Goal: Task Accomplishment & Management: Manage account settings

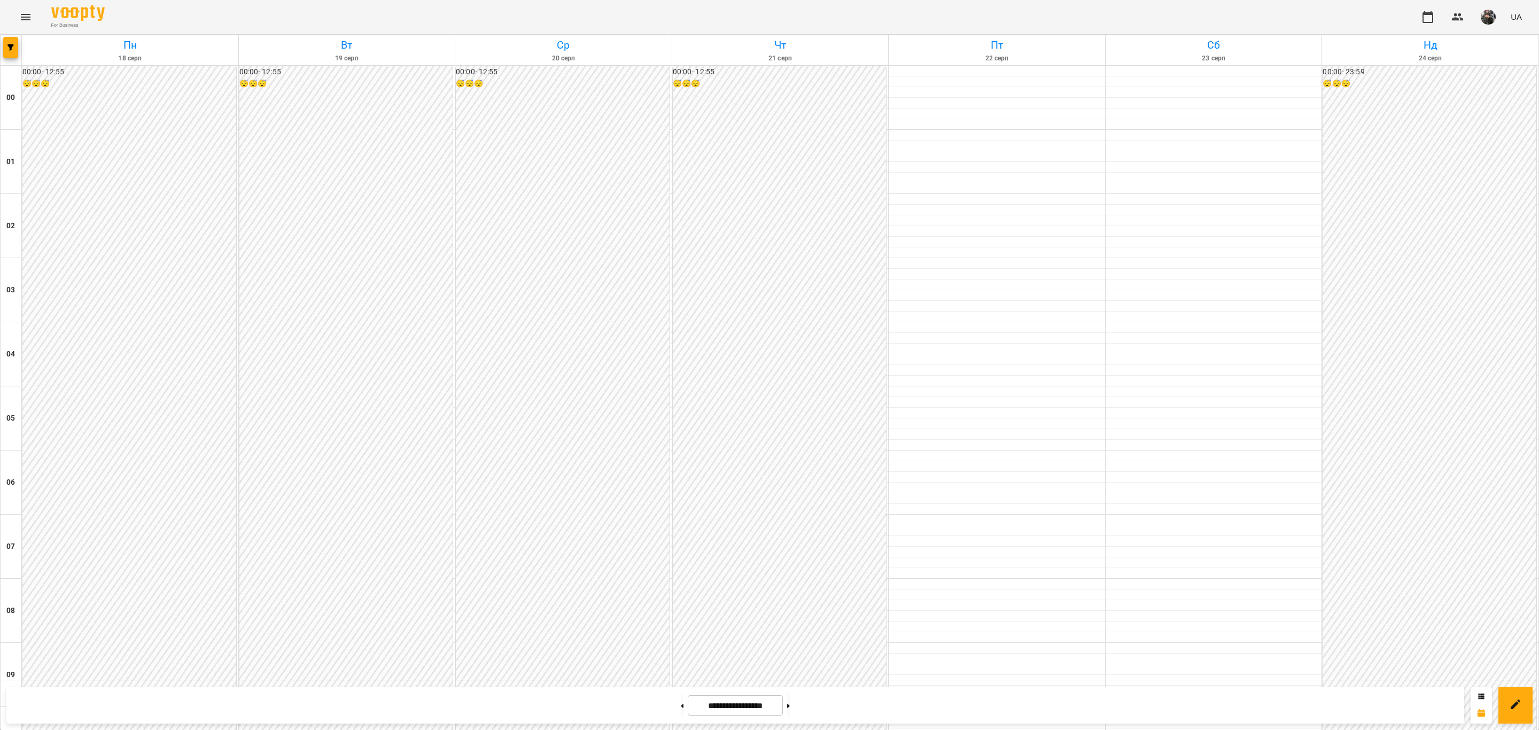
scroll to position [923, 0]
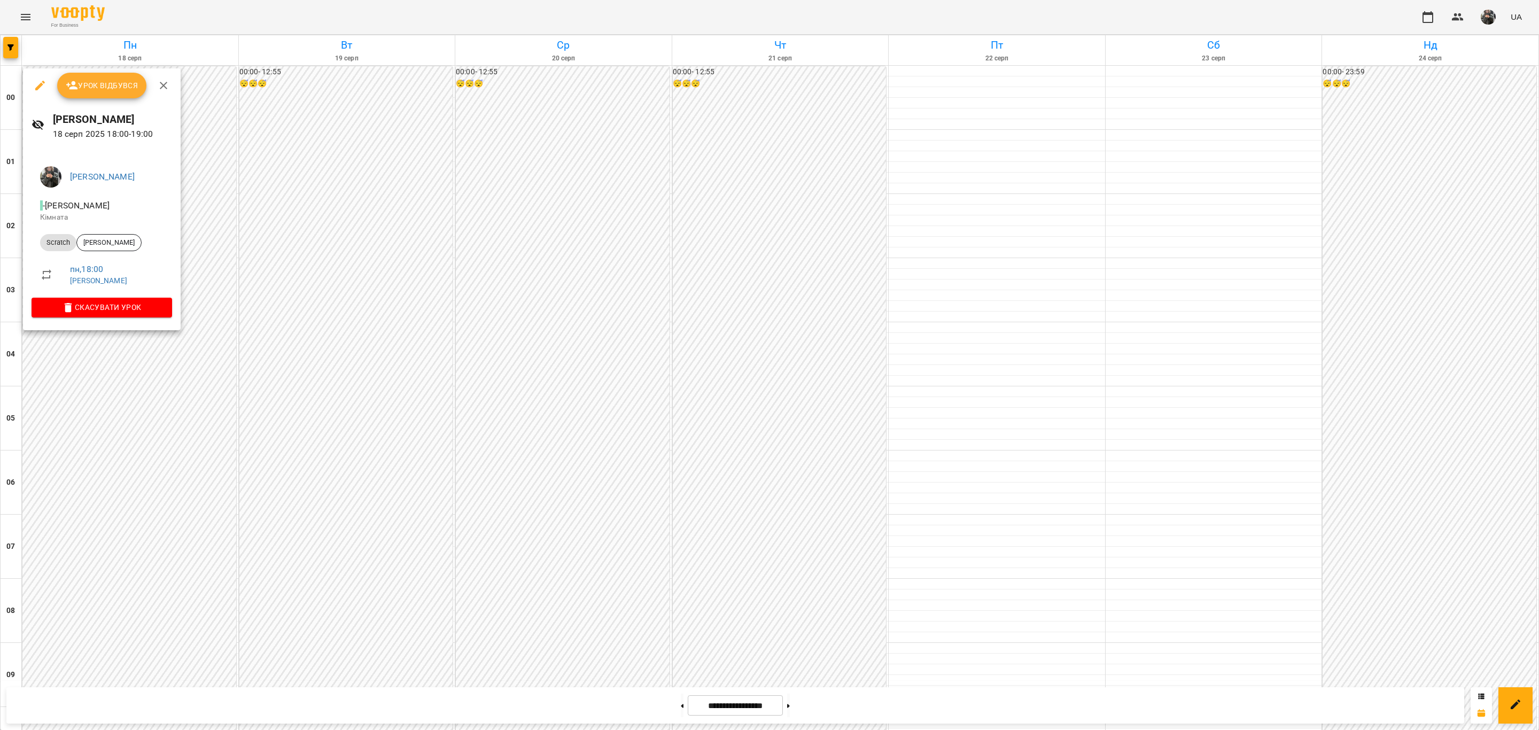
click at [161, 343] on div at bounding box center [769, 365] width 1539 height 730
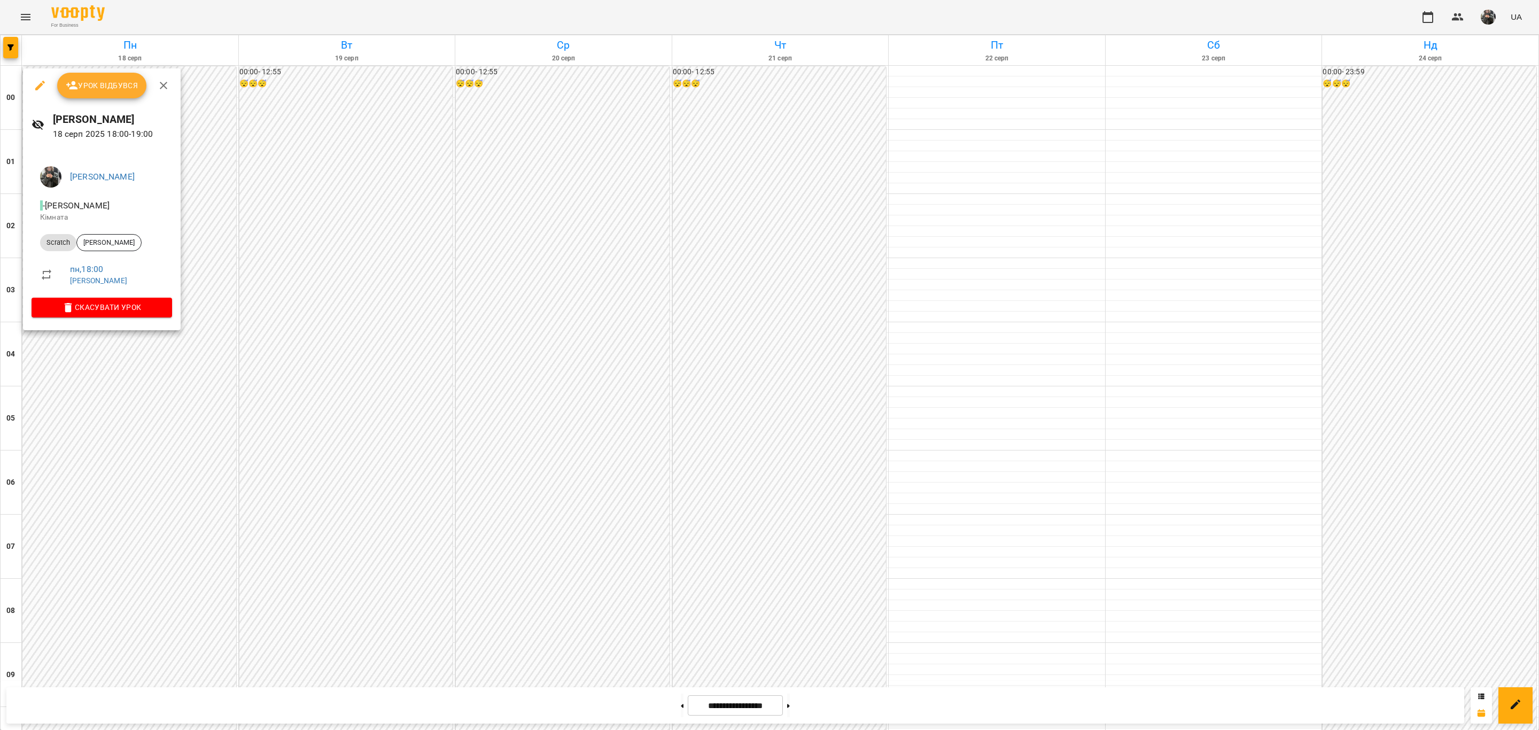
click at [107, 79] on span "Урок відбувся" at bounding box center [102, 85] width 73 height 13
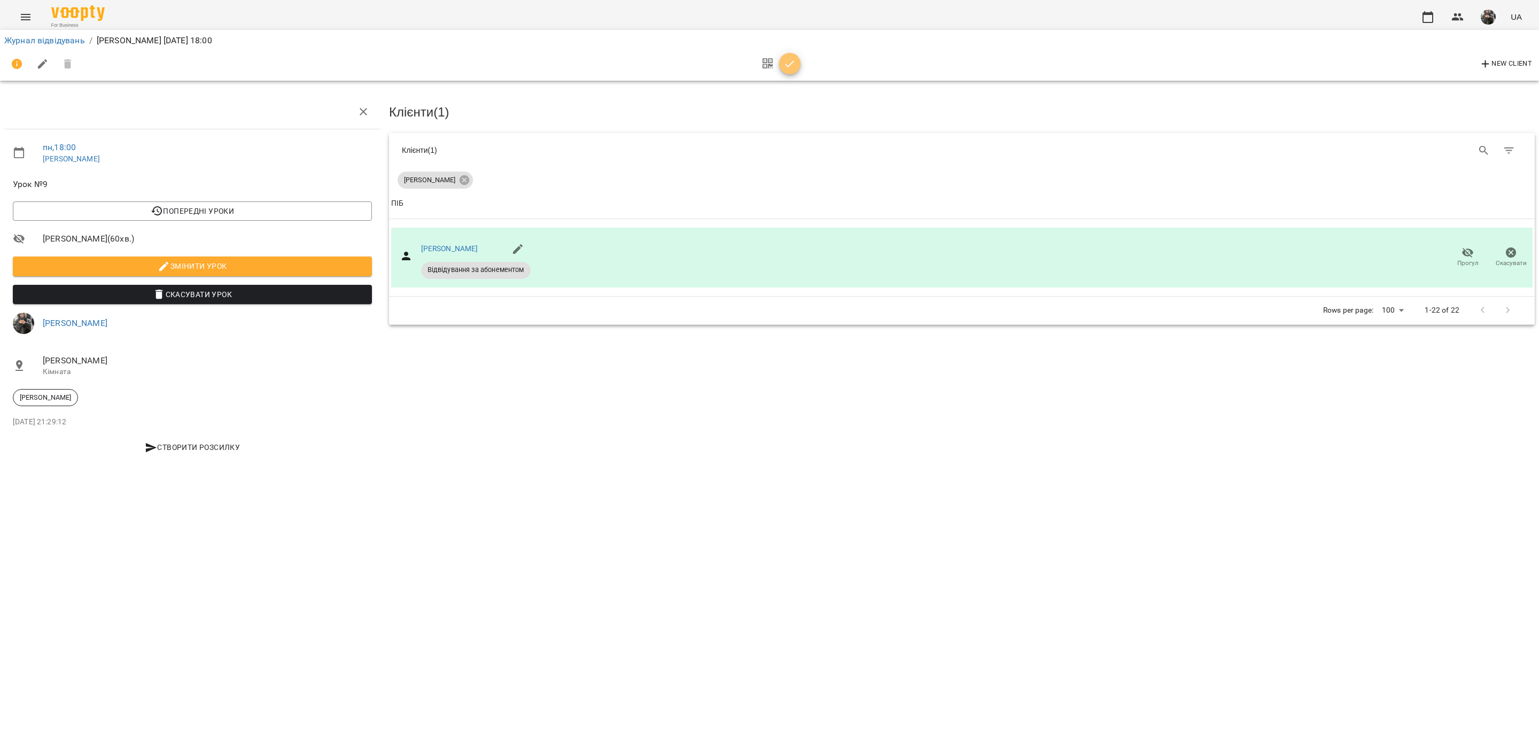
click at [791, 69] on icon "button" at bounding box center [790, 64] width 13 height 13
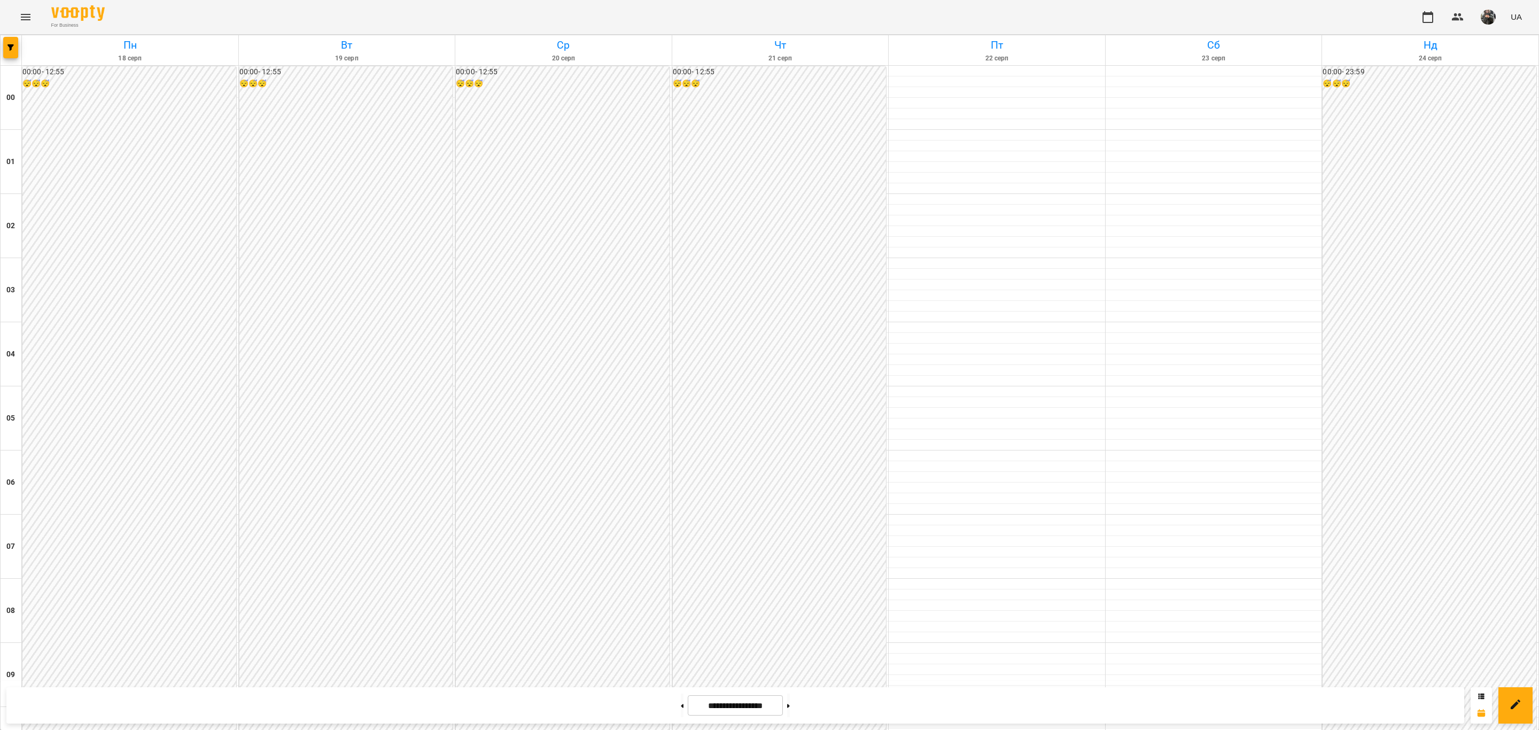
scroll to position [802, 0]
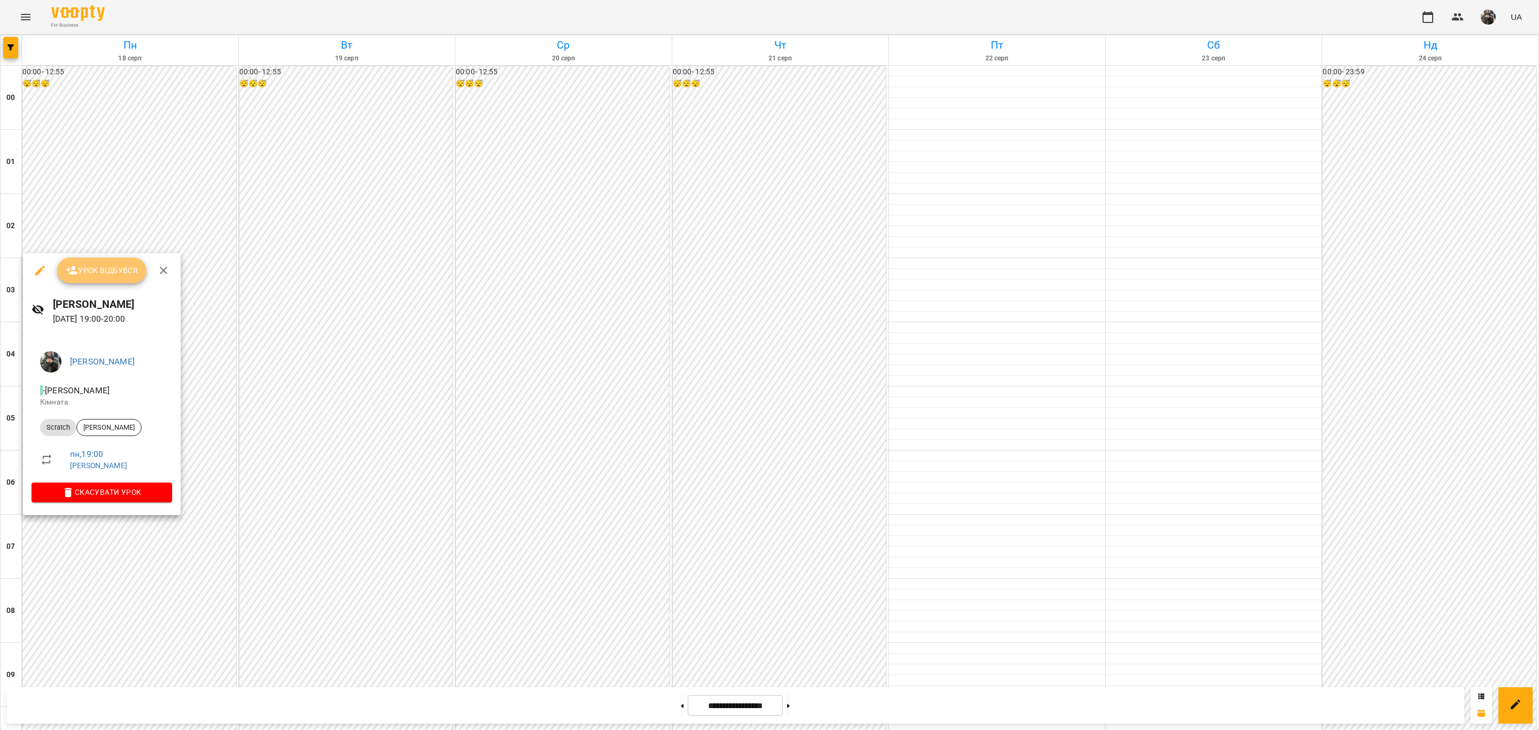
click at [114, 274] on span "Урок відбувся" at bounding box center [102, 270] width 73 height 13
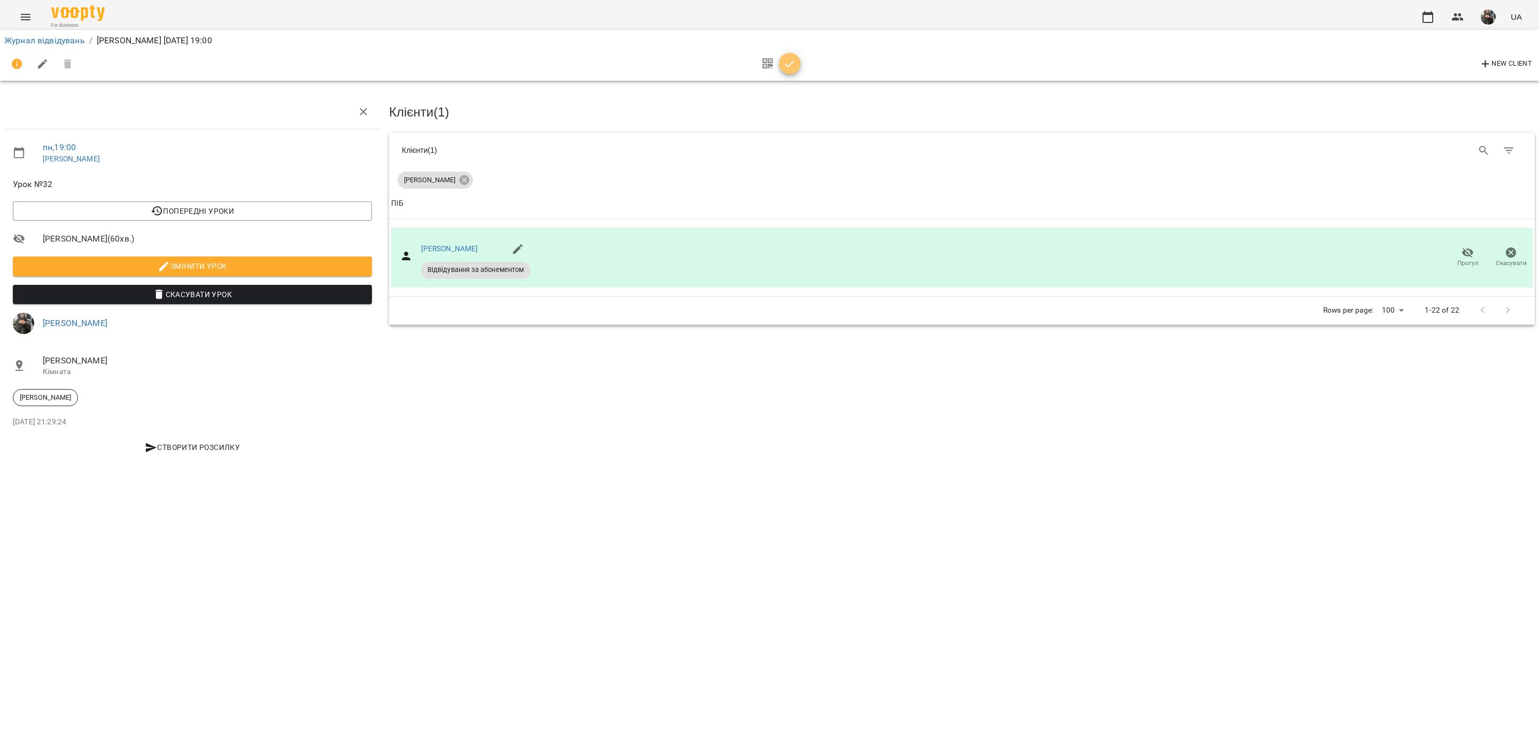
click at [795, 66] on icon "button" at bounding box center [790, 64] width 13 height 13
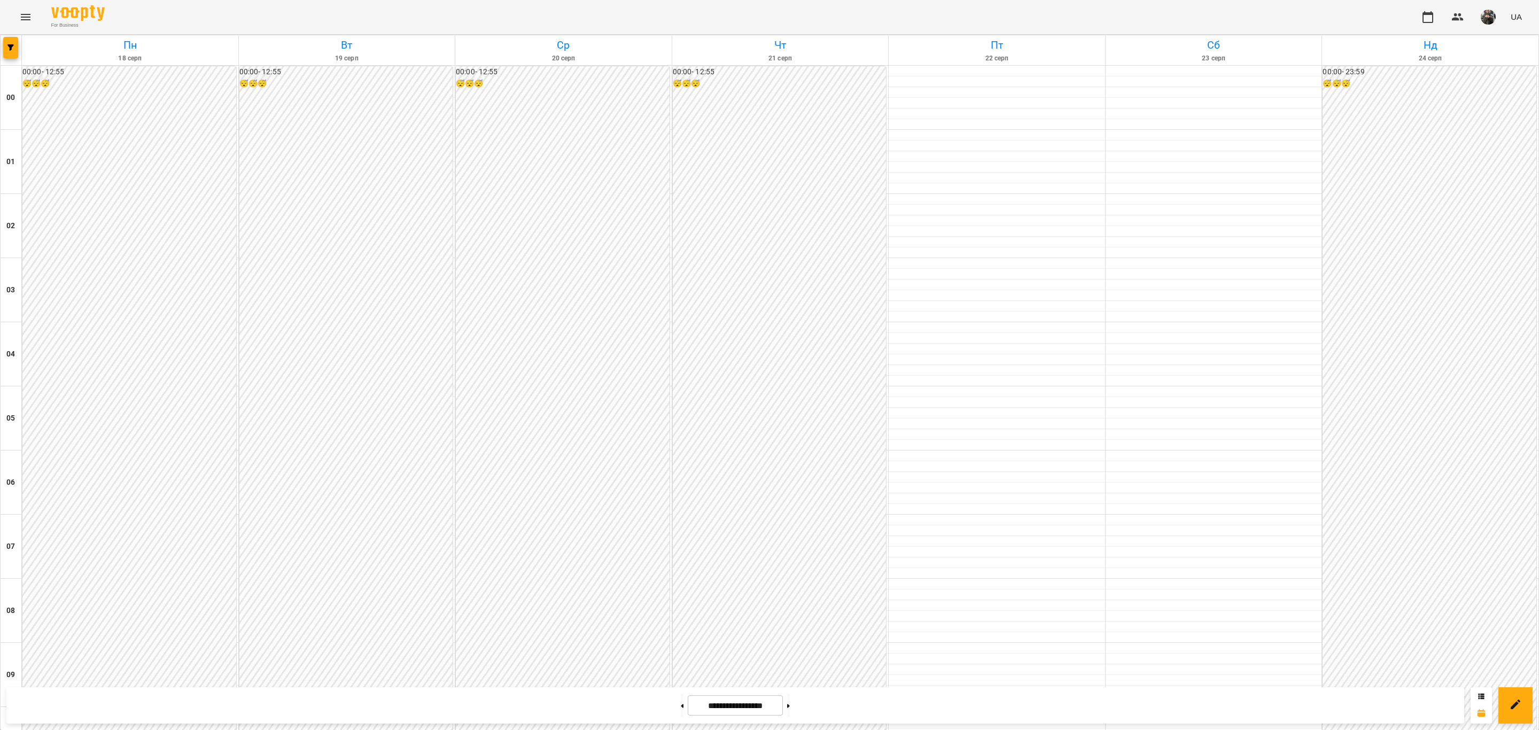
scroll to position [802, 0]
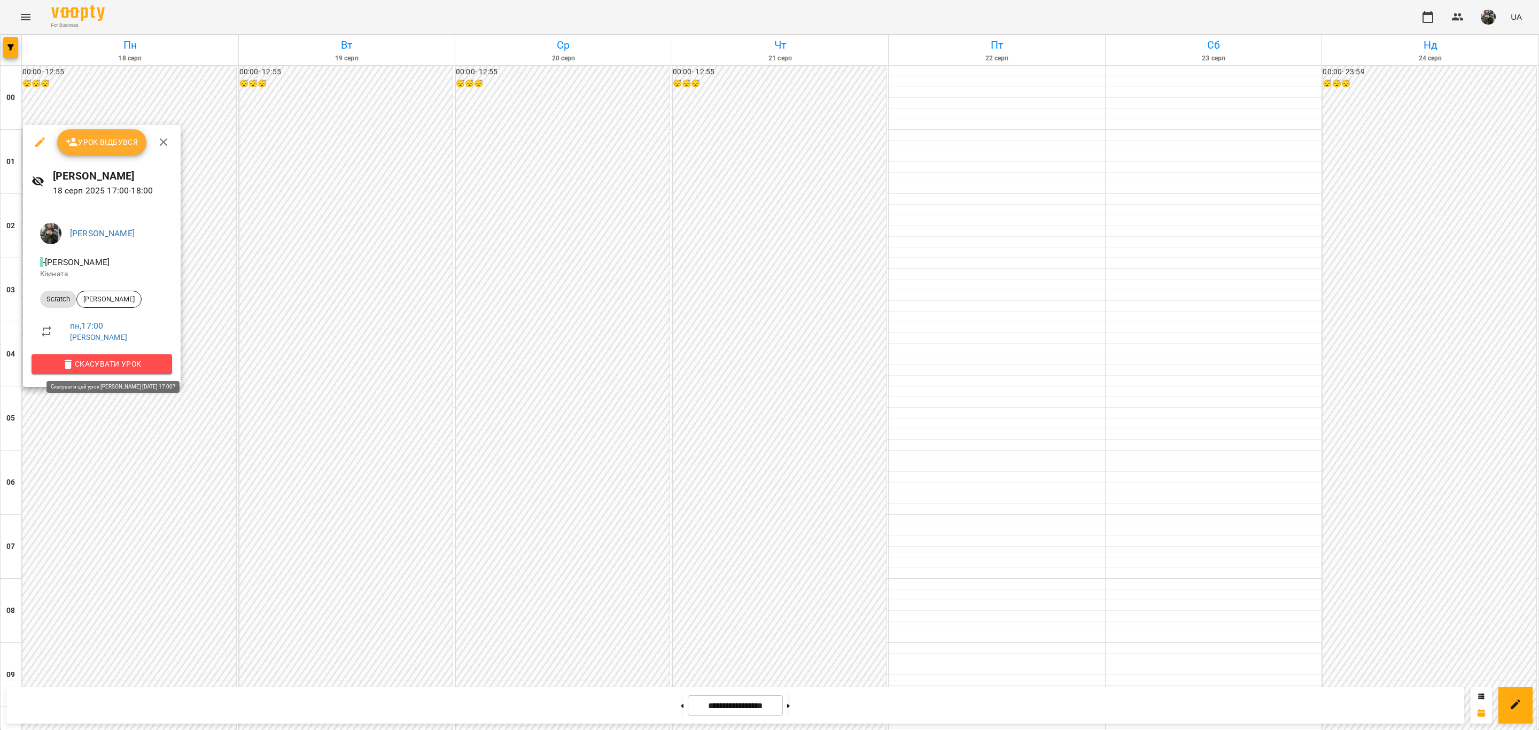
click at [164, 364] on span "Скасувати Урок" at bounding box center [101, 364] width 123 height 13
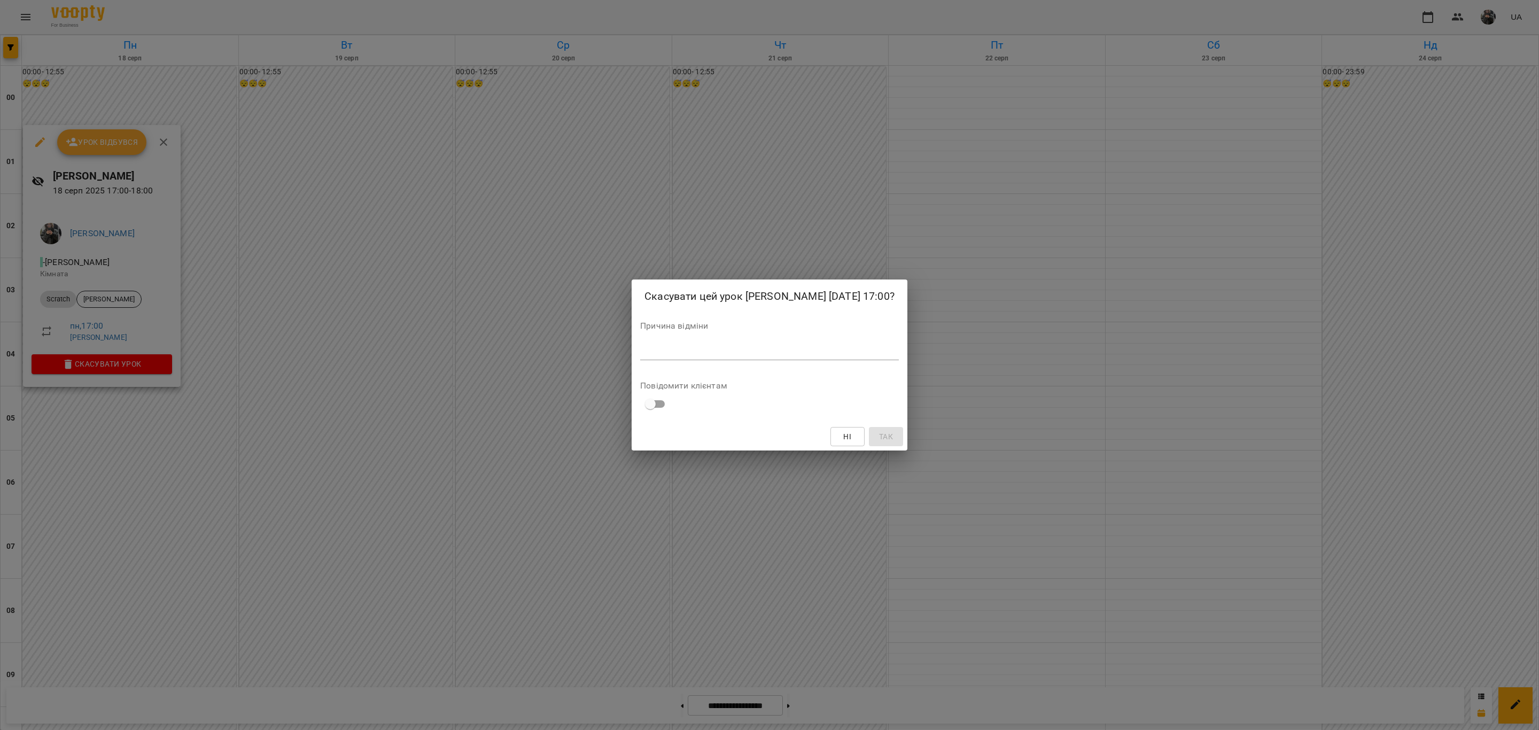
click at [740, 350] on div "Причина відміни *" at bounding box center [769, 343] width 259 height 43
click at [863, 356] on textarea at bounding box center [769, 351] width 259 height 10
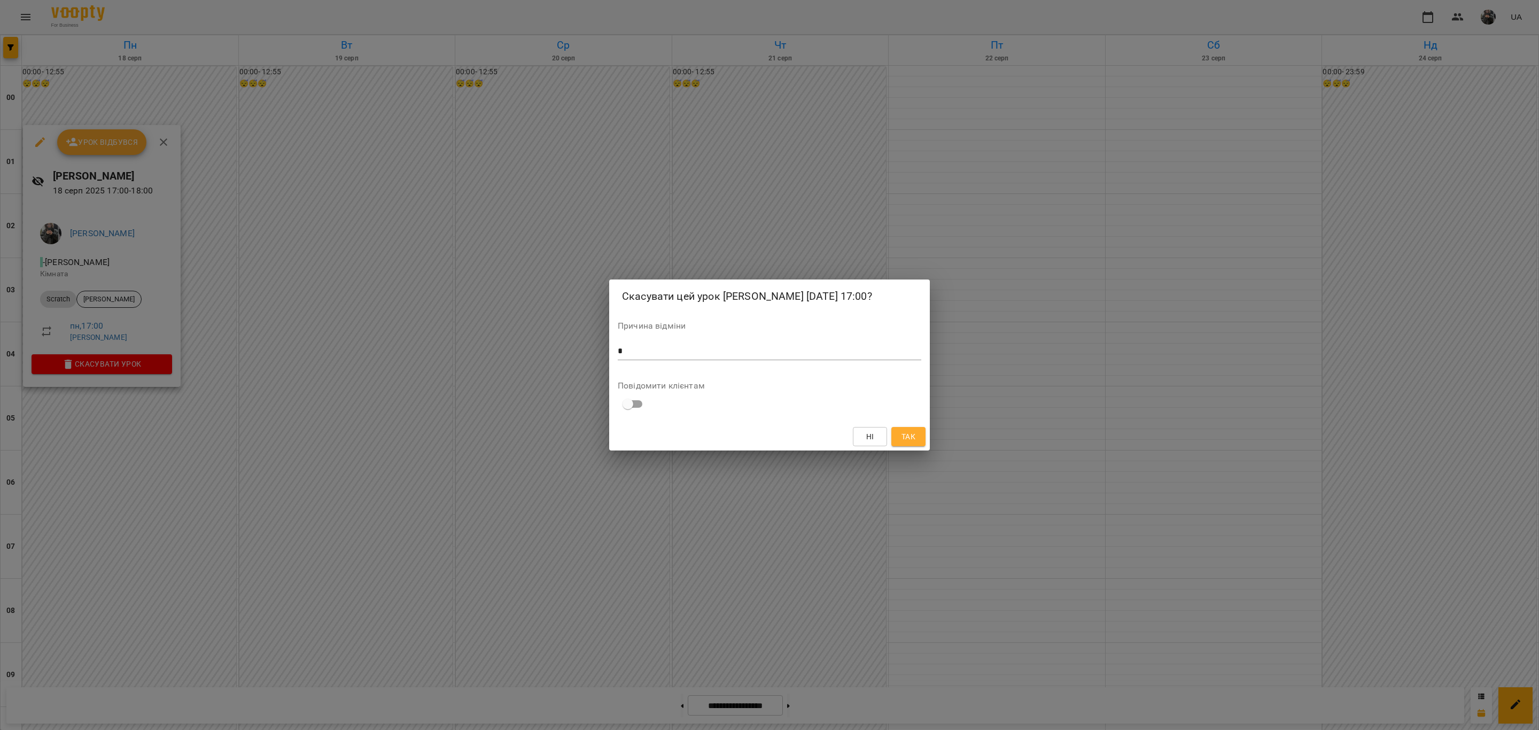
click at [909, 432] on div "Ні Так" at bounding box center [769, 437] width 321 height 28
click at [909, 437] on button "Так" at bounding box center [909, 436] width 34 height 19
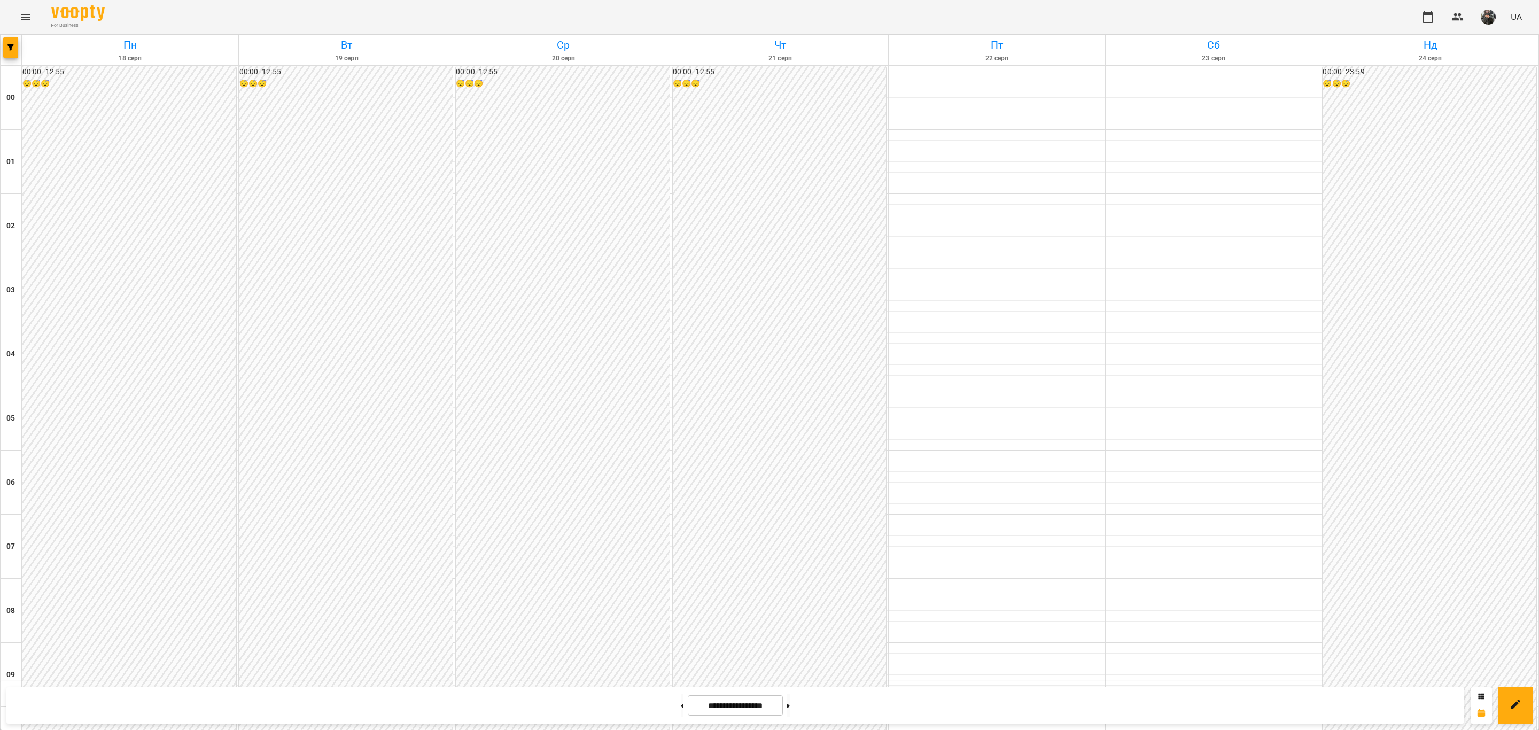
scroll to position [923, 0]
